Goal: Task Accomplishment & Management: Use online tool/utility

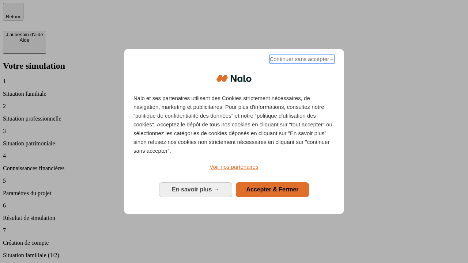
click at [301, 60] on span "Continuer sans accepter →" at bounding box center [301, 59] width 65 height 9
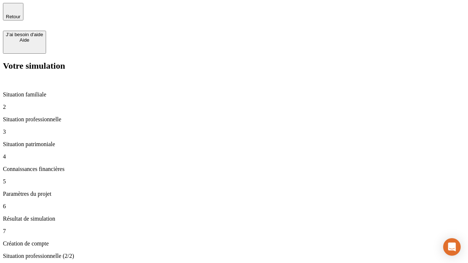
type input "30 000"
type input "40 000"
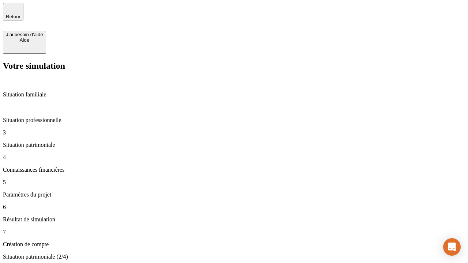
type input "1 100"
type input "20"
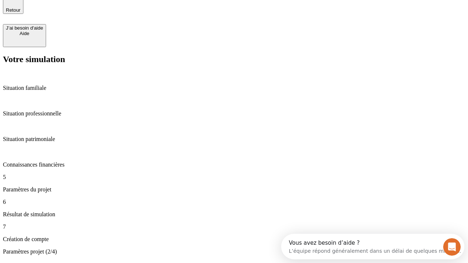
type input "40"
type input "62"
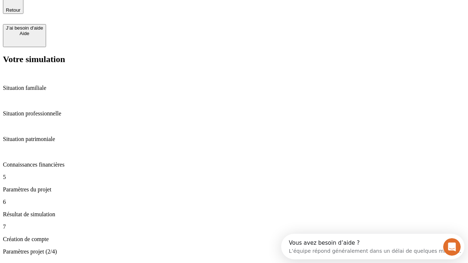
type input "50 000"
type input "640"
